Goal: Navigation & Orientation: Find specific page/section

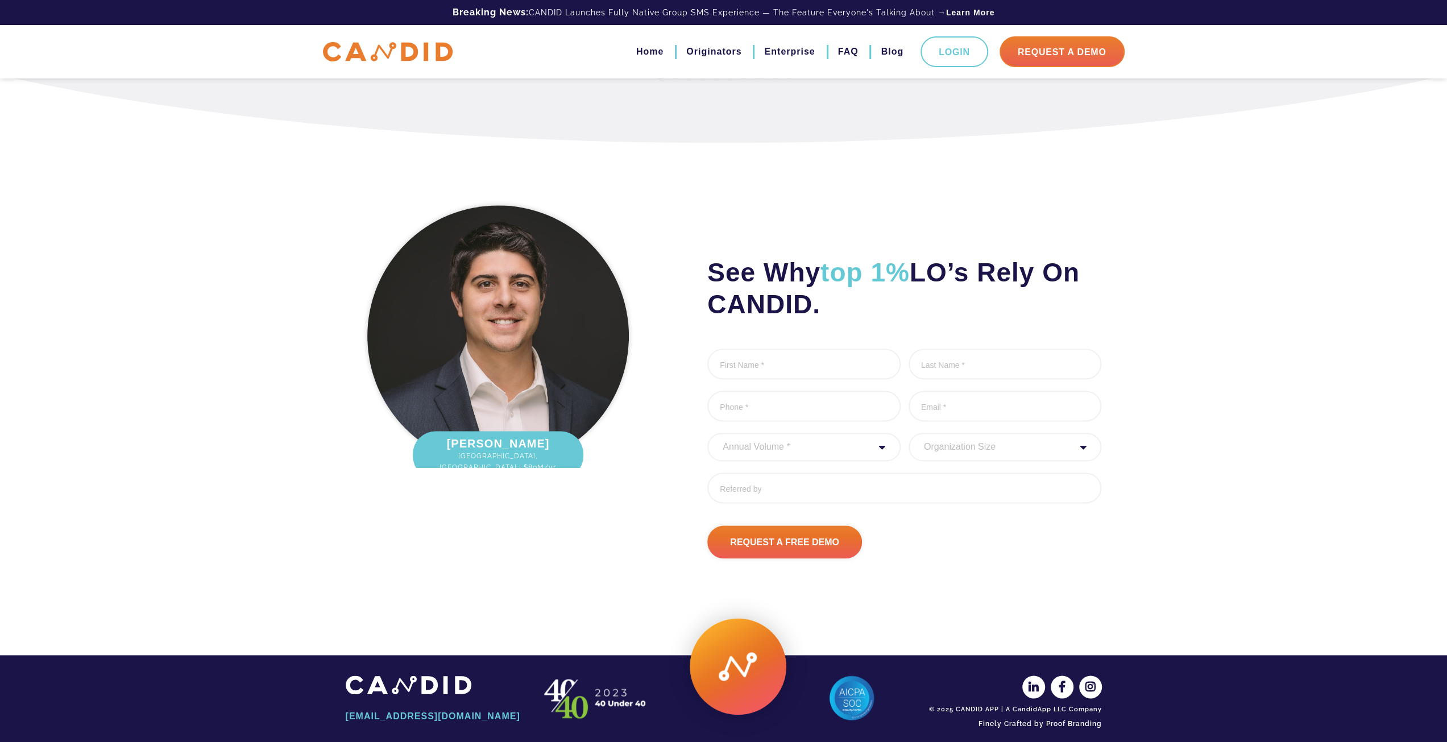
scroll to position [1298, 0]
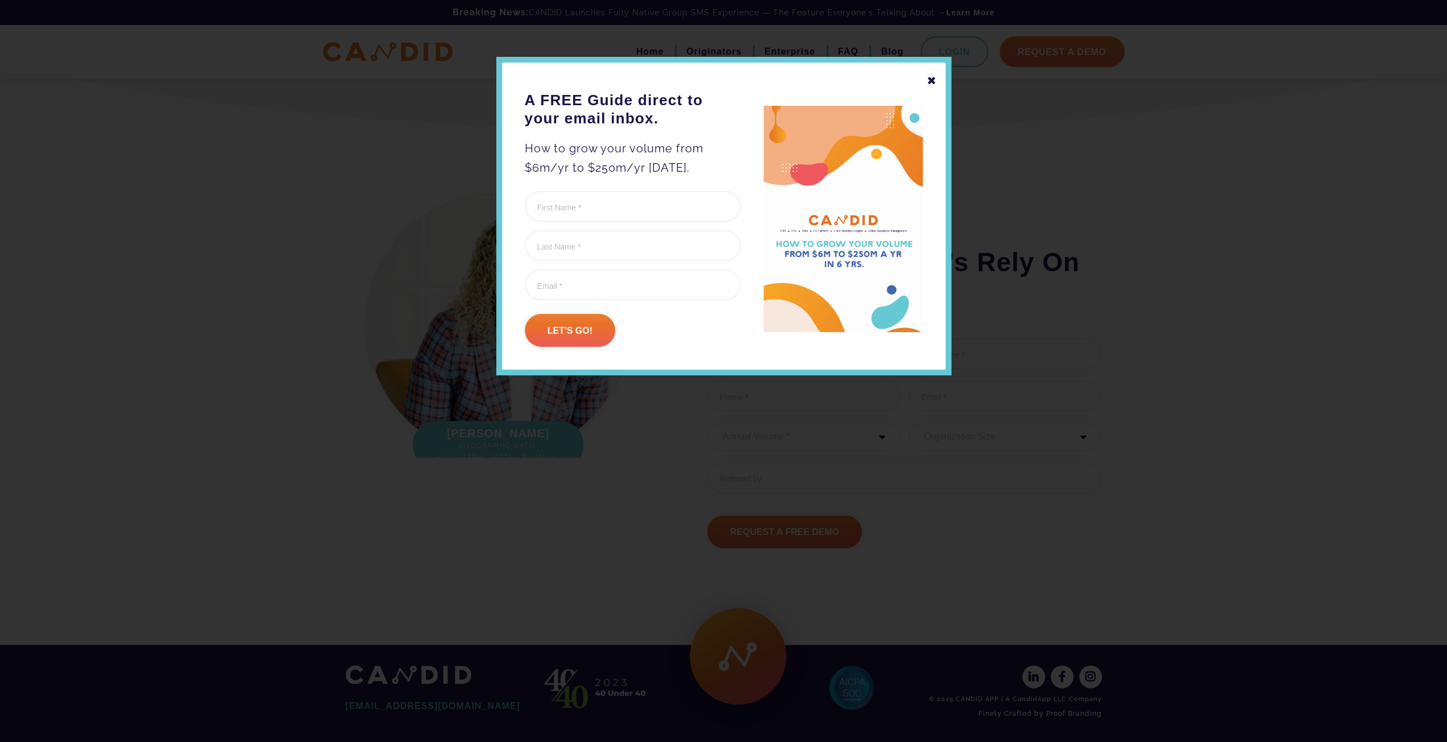
click at [933, 87] on div "✖" at bounding box center [932, 80] width 10 height 19
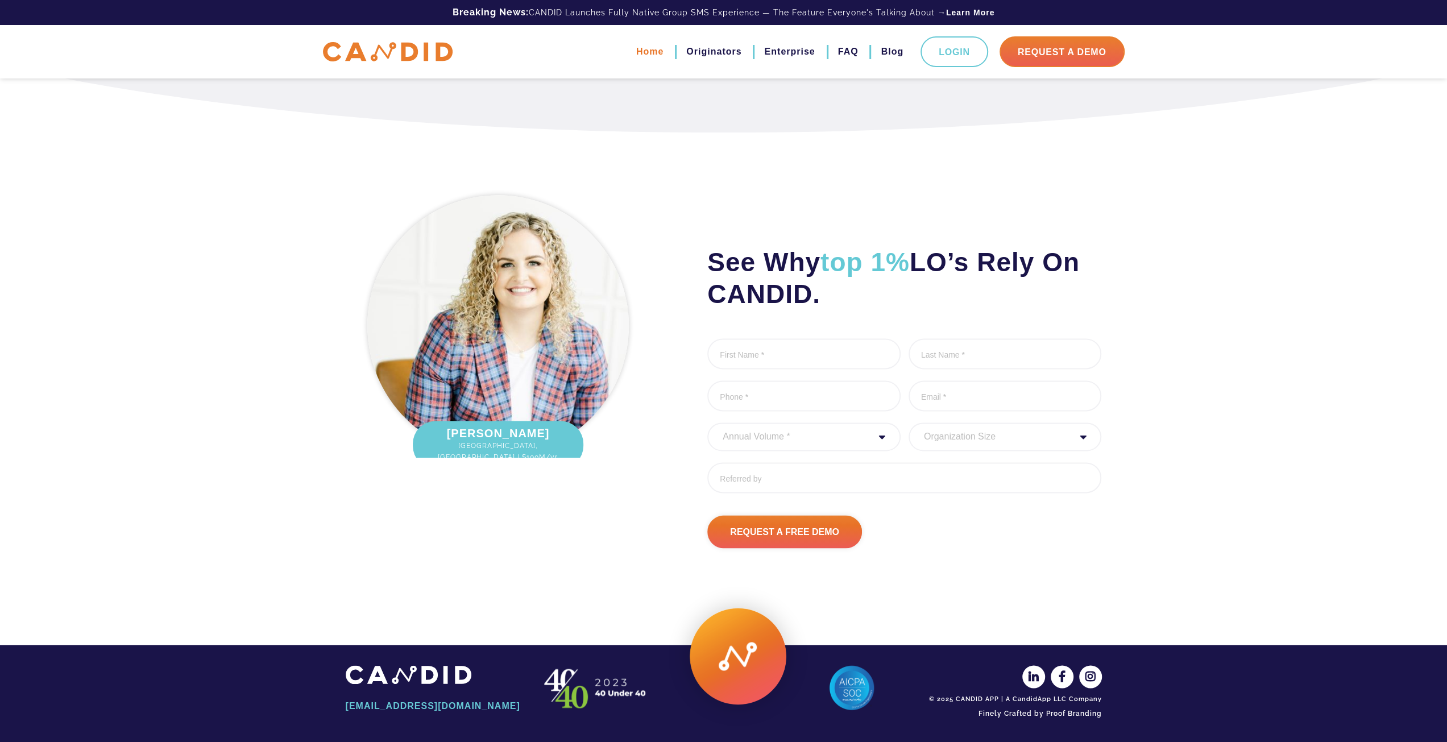
click at [648, 54] on link "Home" at bounding box center [649, 51] width 27 height 19
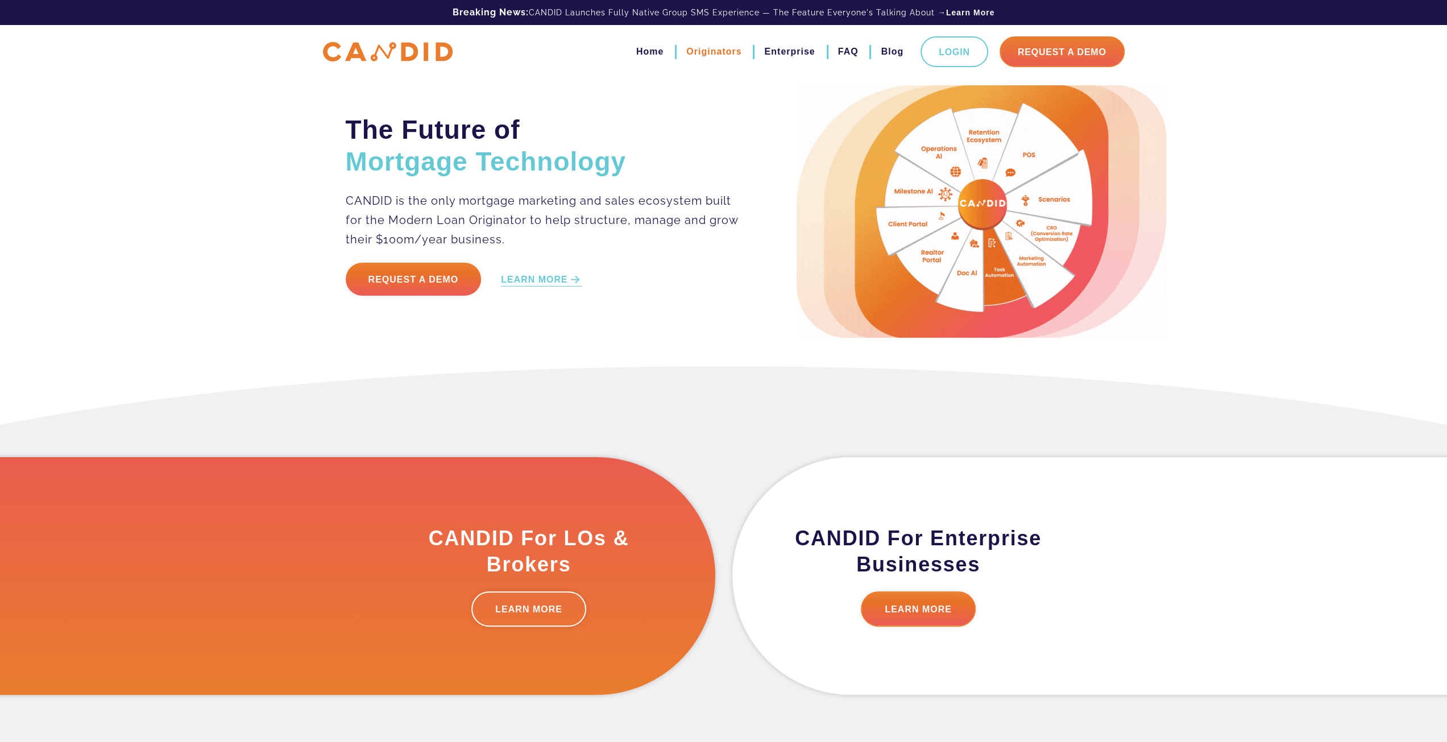
click at [712, 45] on link "Originators" at bounding box center [713, 51] width 55 height 19
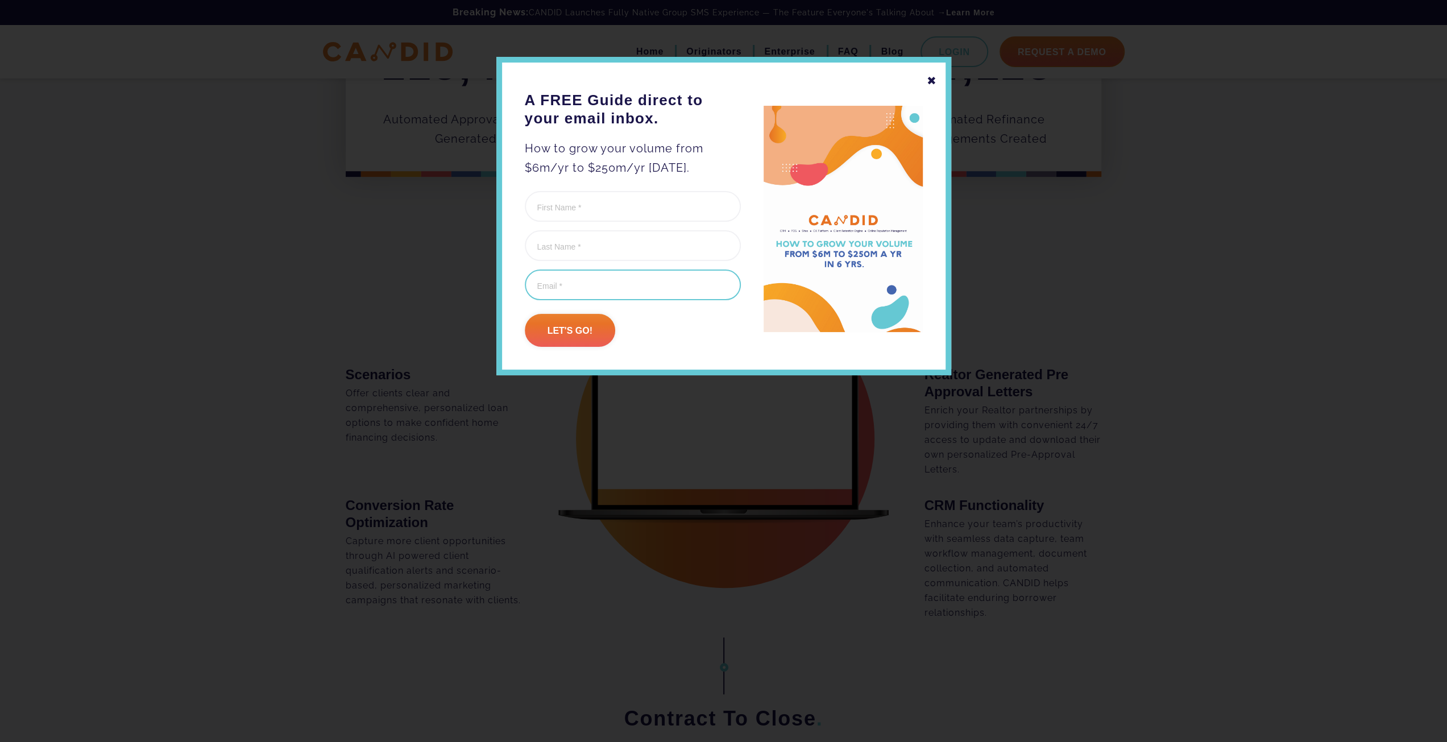
scroll to position [569, 0]
click at [942, 78] on div "✖ A FREE Guide direct to your email inbox. How to grow your volume from $6m/yr …" at bounding box center [723, 216] width 455 height 318
click at [935, 81] on div "✖" at bounding box center [932, 80] width 10 height 19
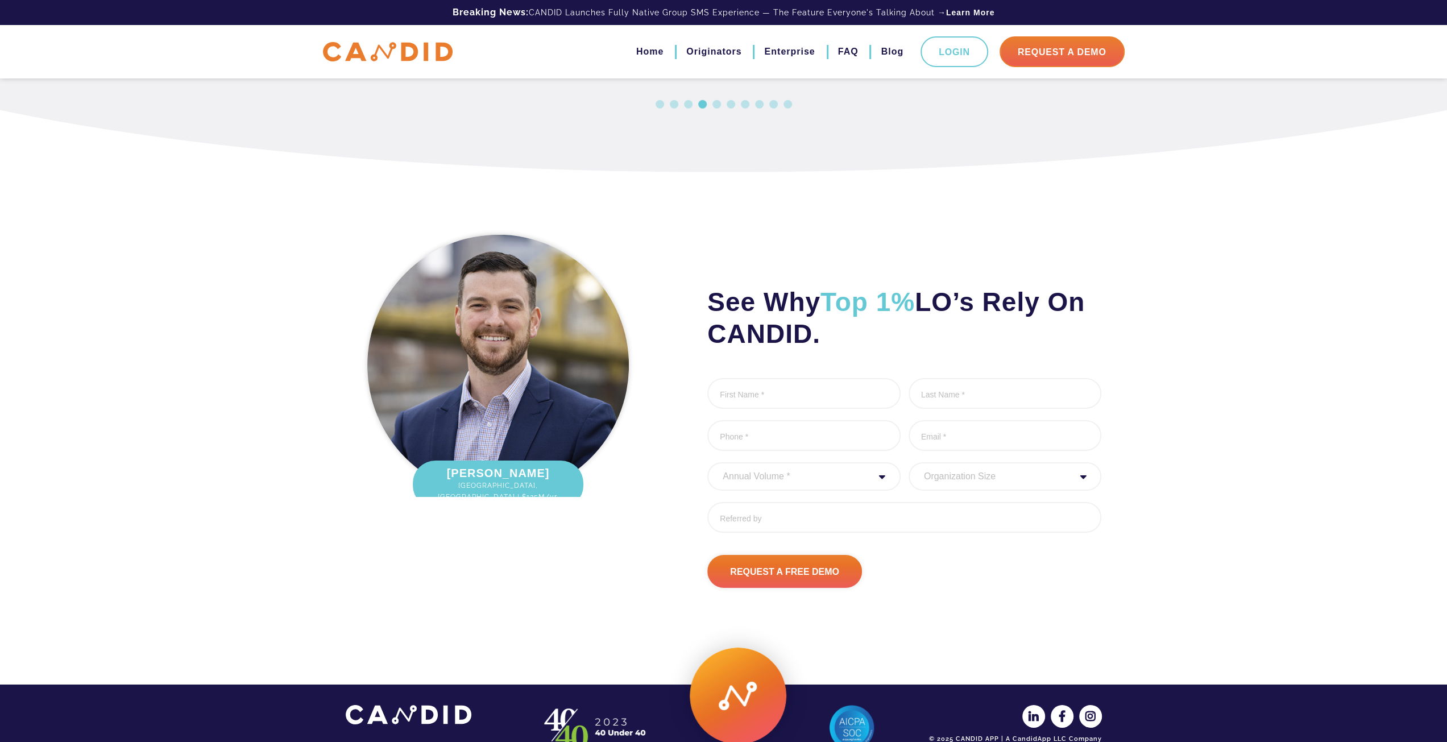
scroll to position [3550, 0]
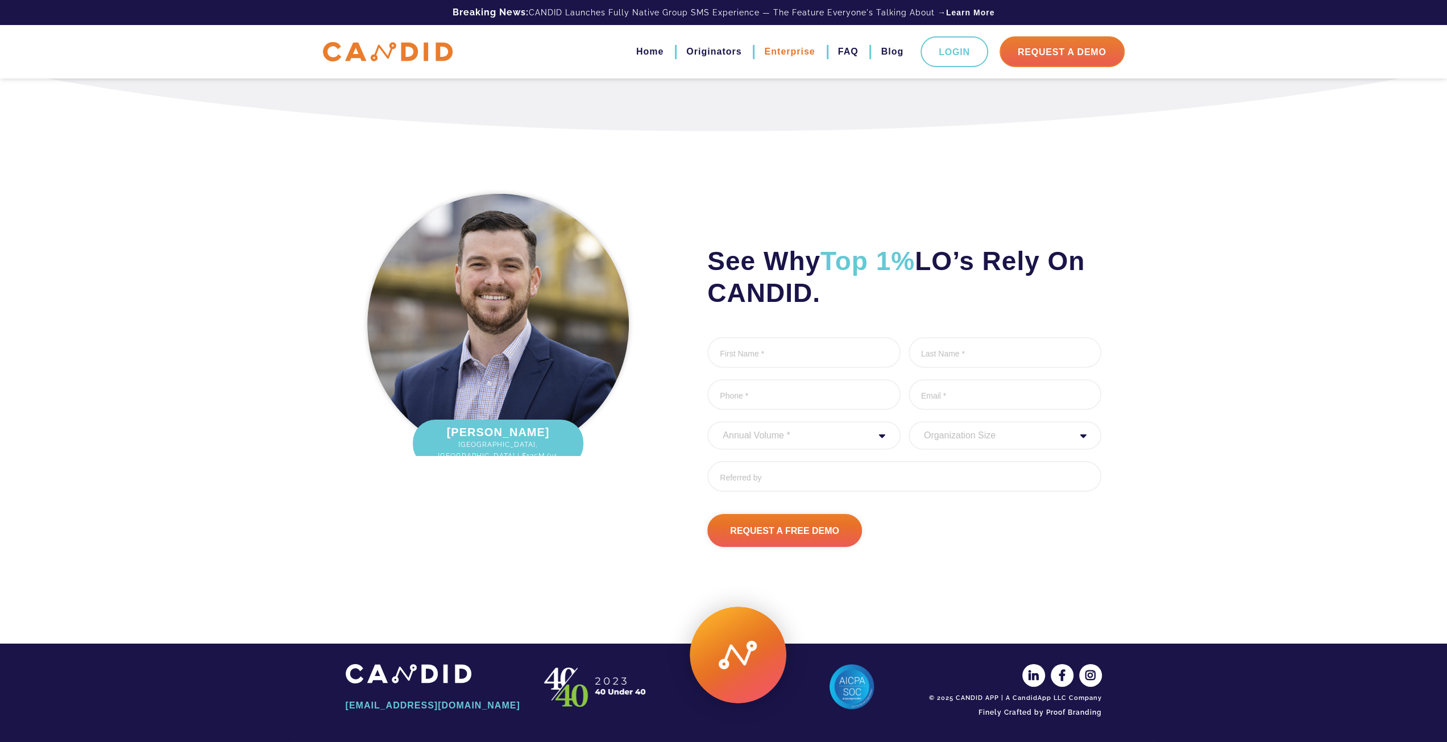
click at [786, 51] on link "Enterprise" at bounding box center [789, 51] width 51 height 19
